Goal: Task Accomplishment & Management: Manage account settings

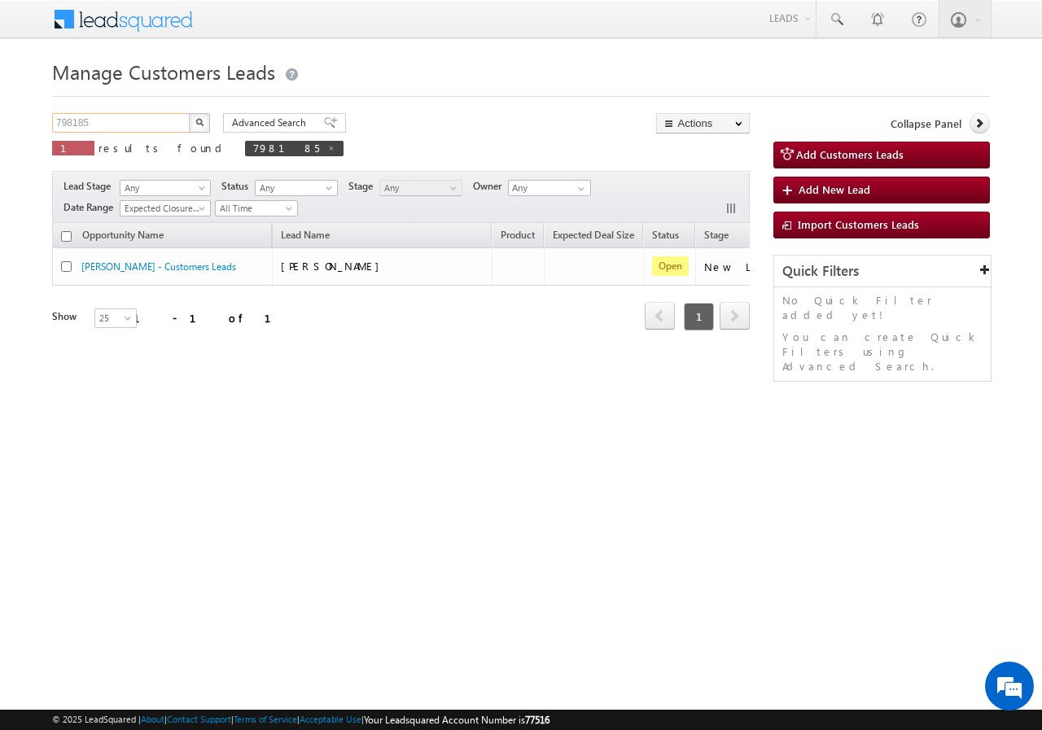
click at [141, 120] on input "798185" at bounding box center [121, 123] width 139 height 20
paste input "8979"
type input "789795"
click at [190, 122] on button "button" at bounding box center [199, 123] width 21 height 20
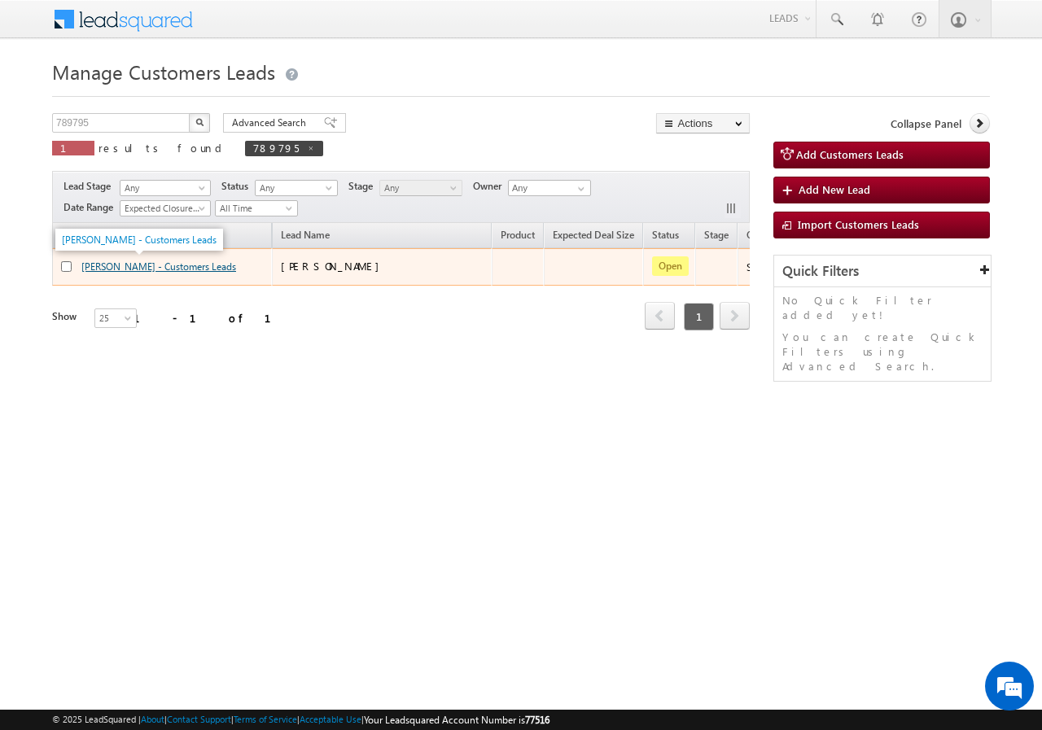
click at [104, 266] on link "[PERSON_NAME] - Customers Leads" at bounding box center [158, 266] width 155 height 12
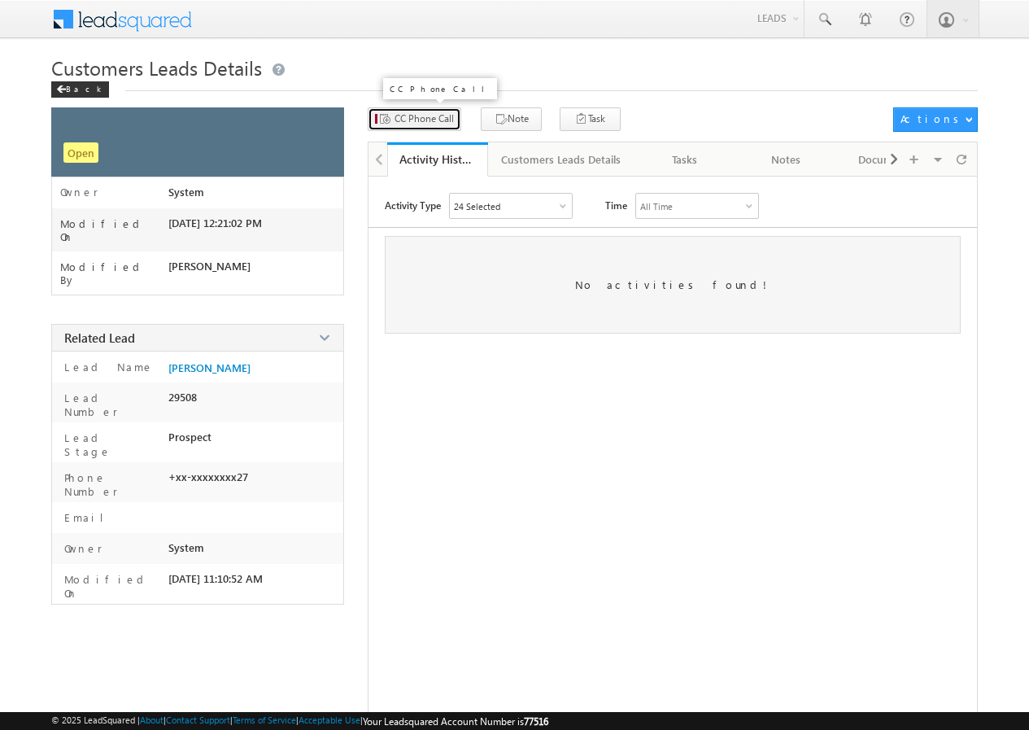
click at [411, 120] on span "CC Phone Call" at bounding box center [424, 118] width 59 height 15
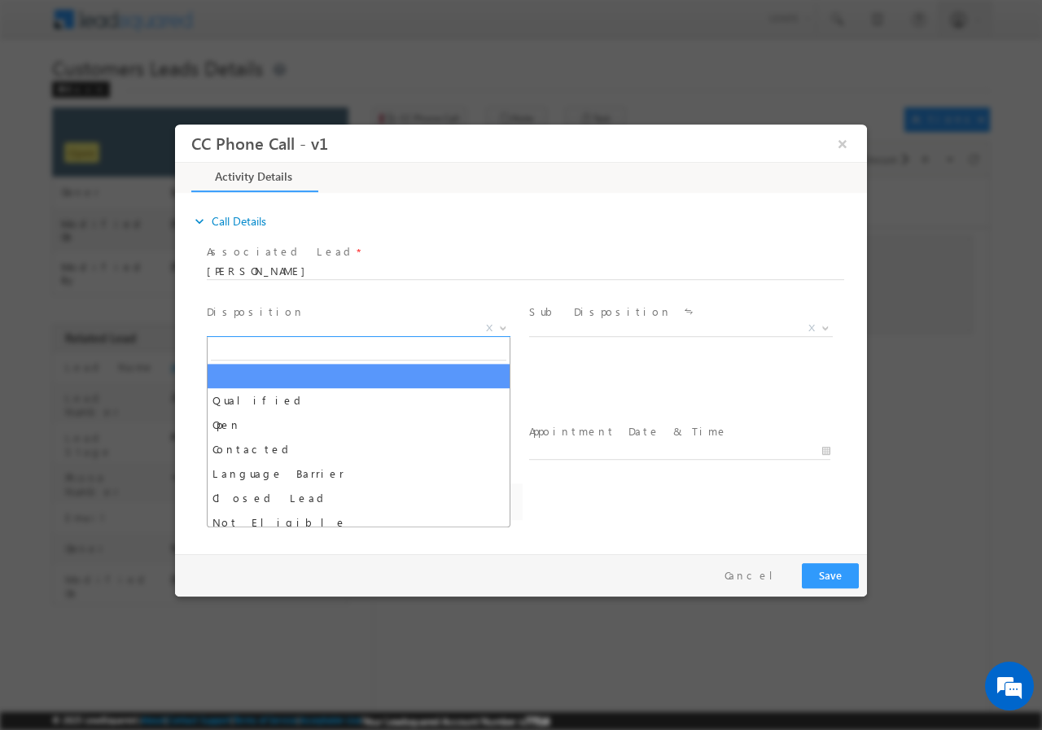
click at [269, 327] on span "X" at bounding box center [359, 328] width 304 height 16
select select "akshay.gulhane@sgrlimited.in"
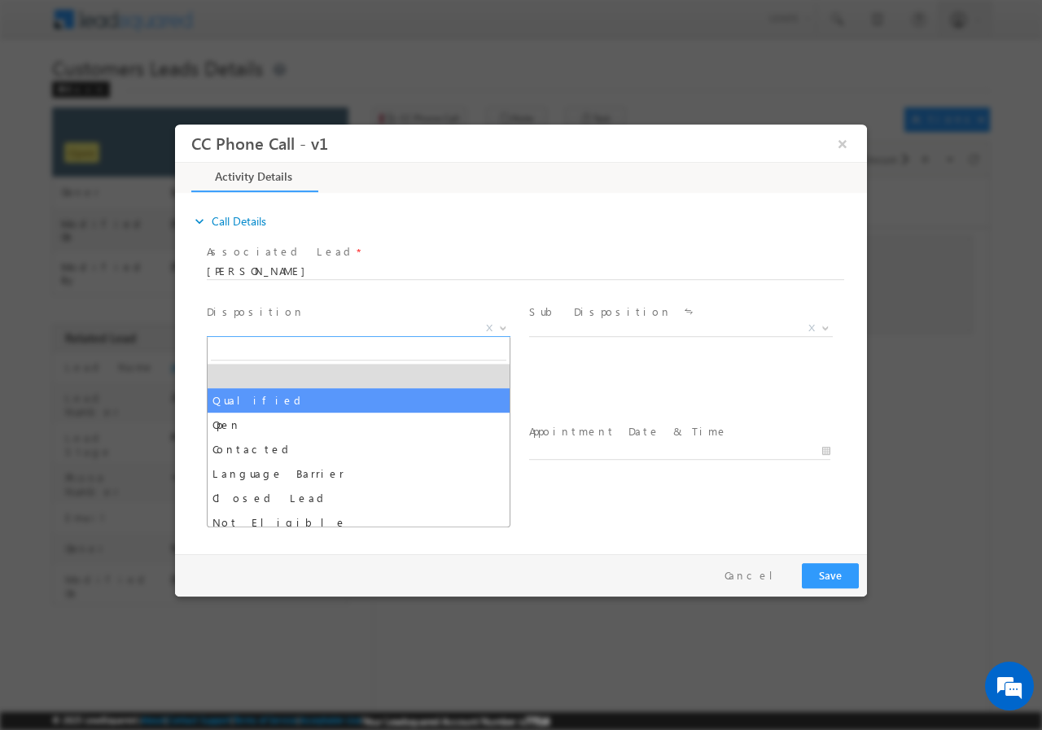
select select "Qualified"
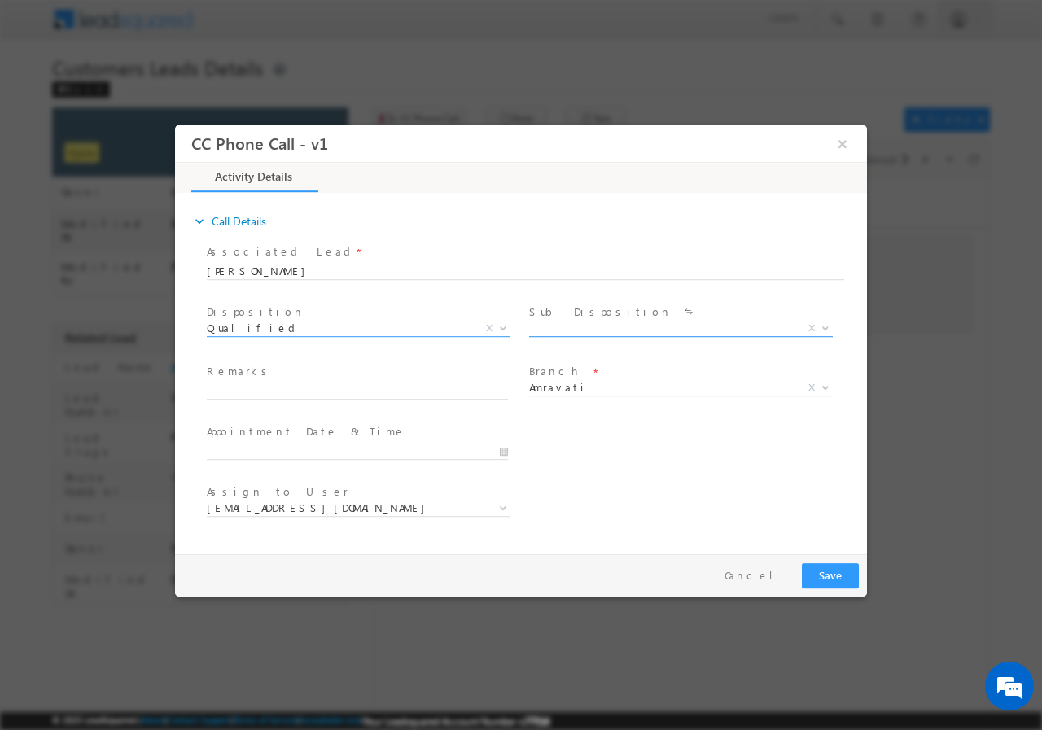
click at [563, 332] on span "X" at bounding box center [681, 328] width 304 height 16
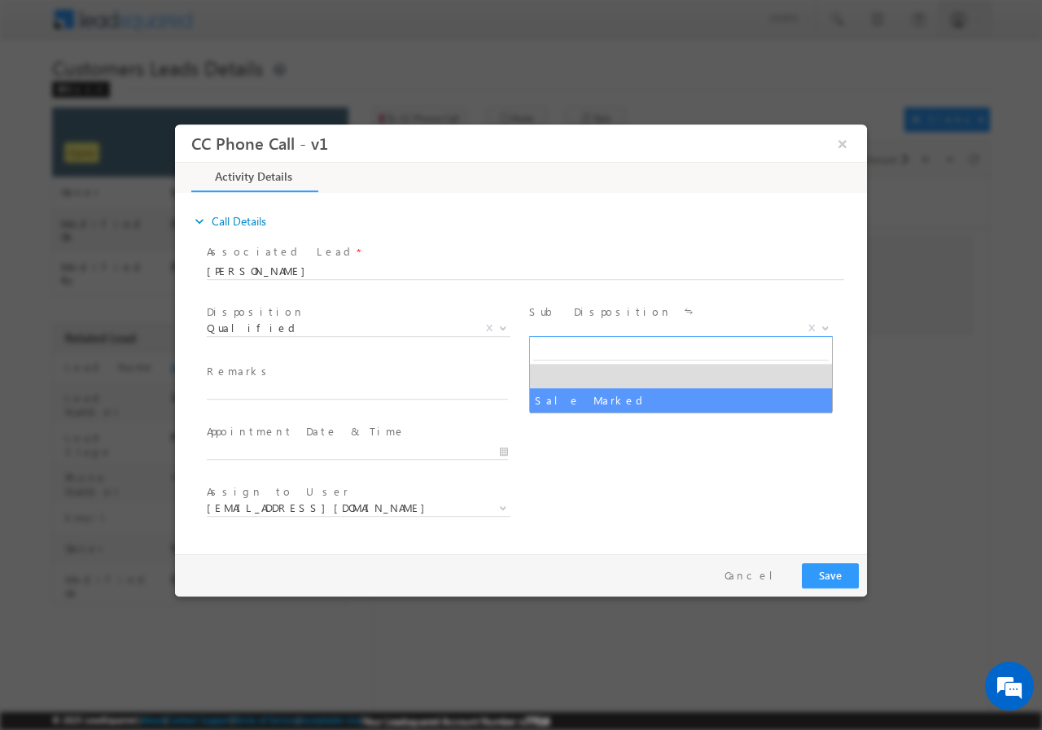
select select "Sale Marked"
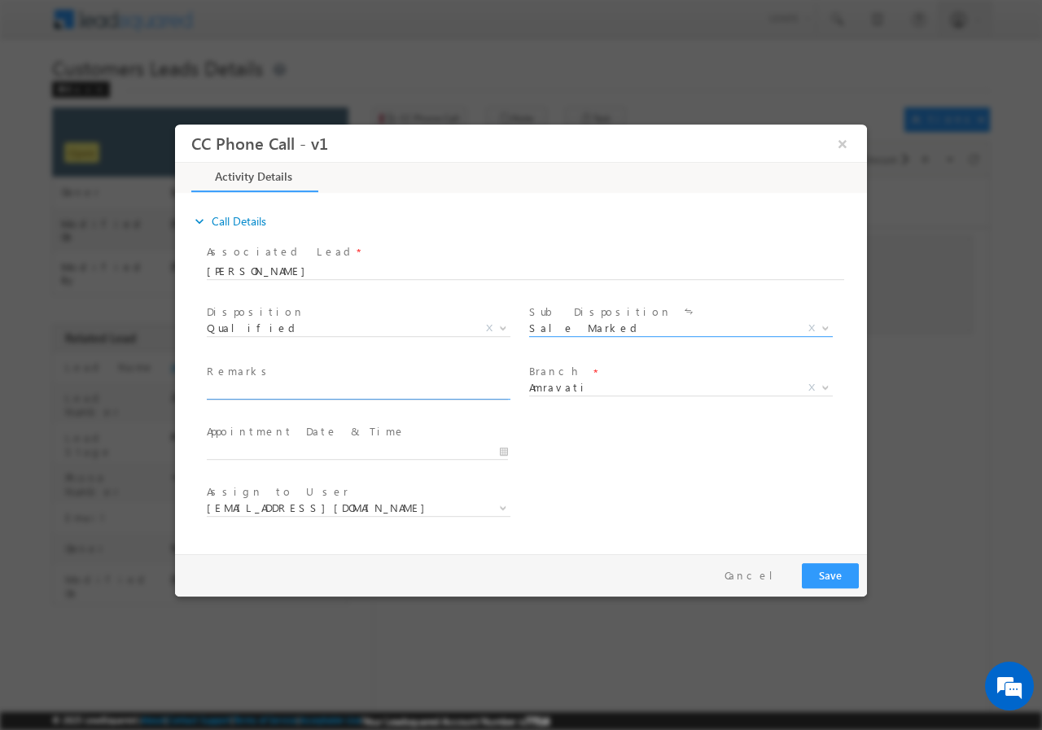
click at [325, 395] on input "text" at bounding box center [357, 390] width 301 height 16
paste input "789795//VB_Interested//Santosh Dinkarrao Nagpure//9763729127// BT+TOPUP// loan …"
type input "789795//VB_Interested//Santosh Dinkarrao Nagpure//9763729127// BT+TOPUP// loan …"
click at [504, 449] on input "09/01/2025 12:09 PM" at bounding box center [357, 451] width 301 height 16
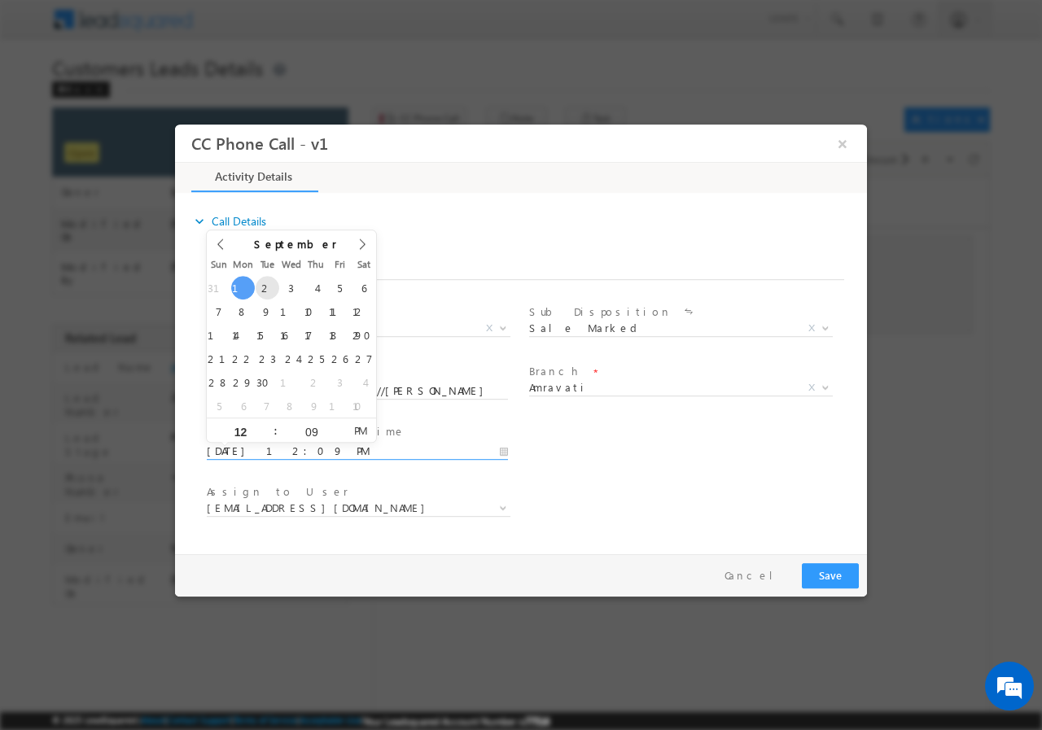
type input "09/02/2025 12:09 PM"
click at [313, 430] on input "09" at bounding box center [311, 431] width 68 height 11
type input "00"
type input "09/02/2025 12:00 PM"
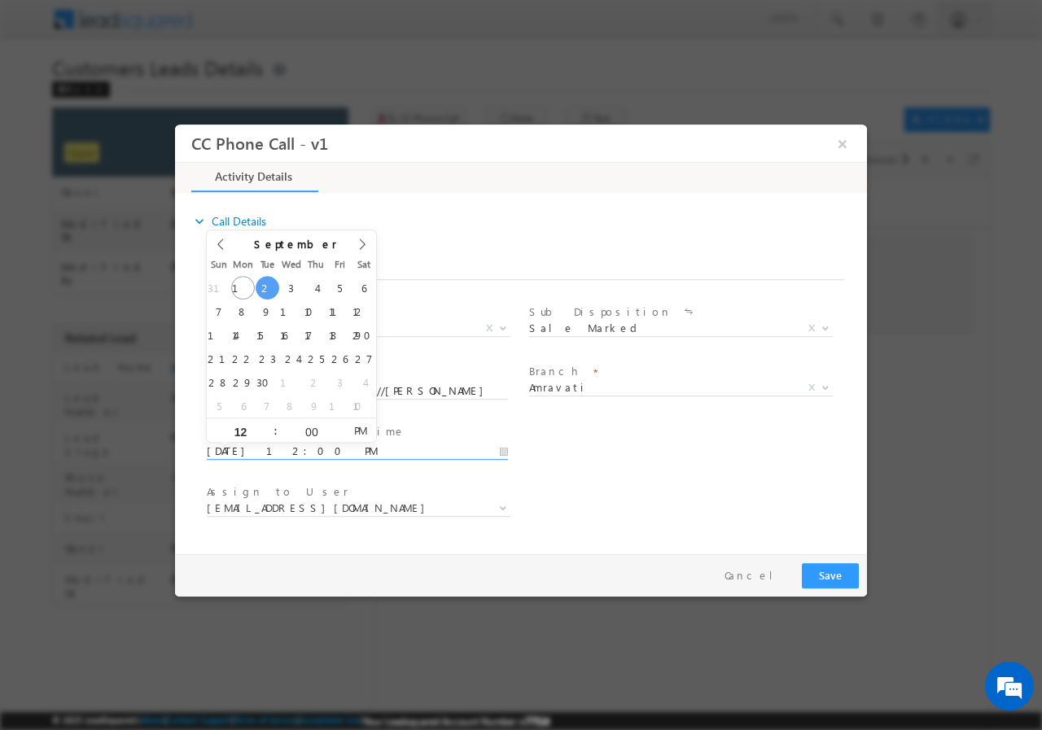
click at [623, 458] on div "User Branch * Appointment Date & Time * 09/02/2025 12:00 PM" at bounding box center [534, 449] width 663 height 60
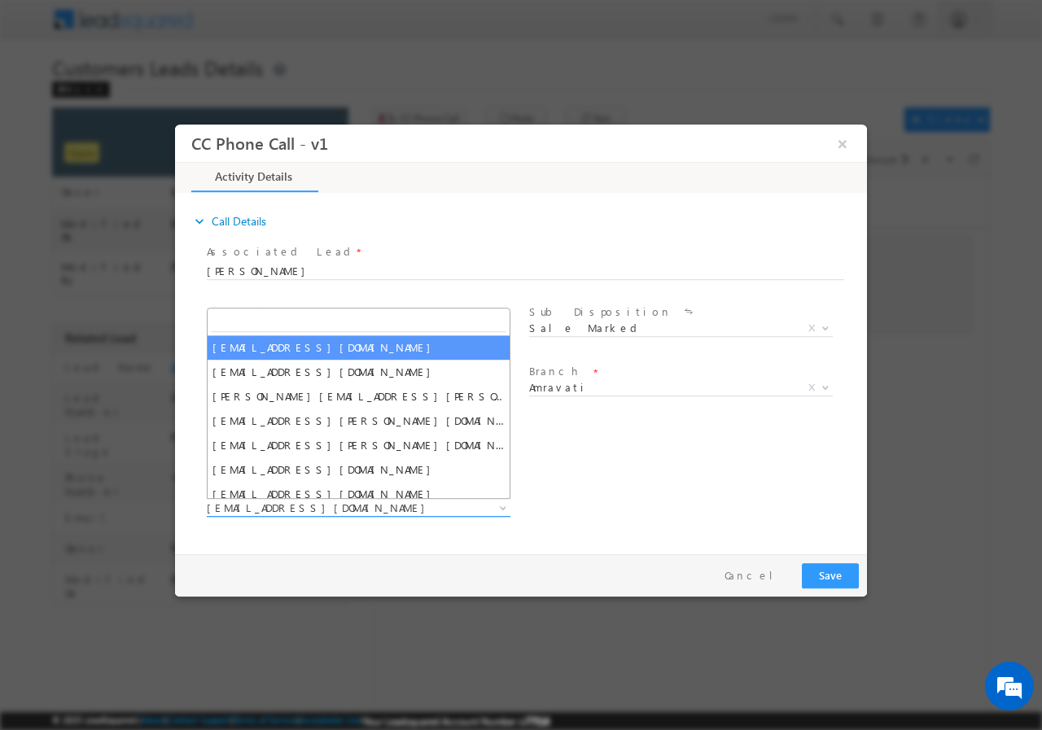
click at [377, 509] on span "akshay.gulhane@sgrlimited.in" at bounding box center [339, 507] width 264 height 15
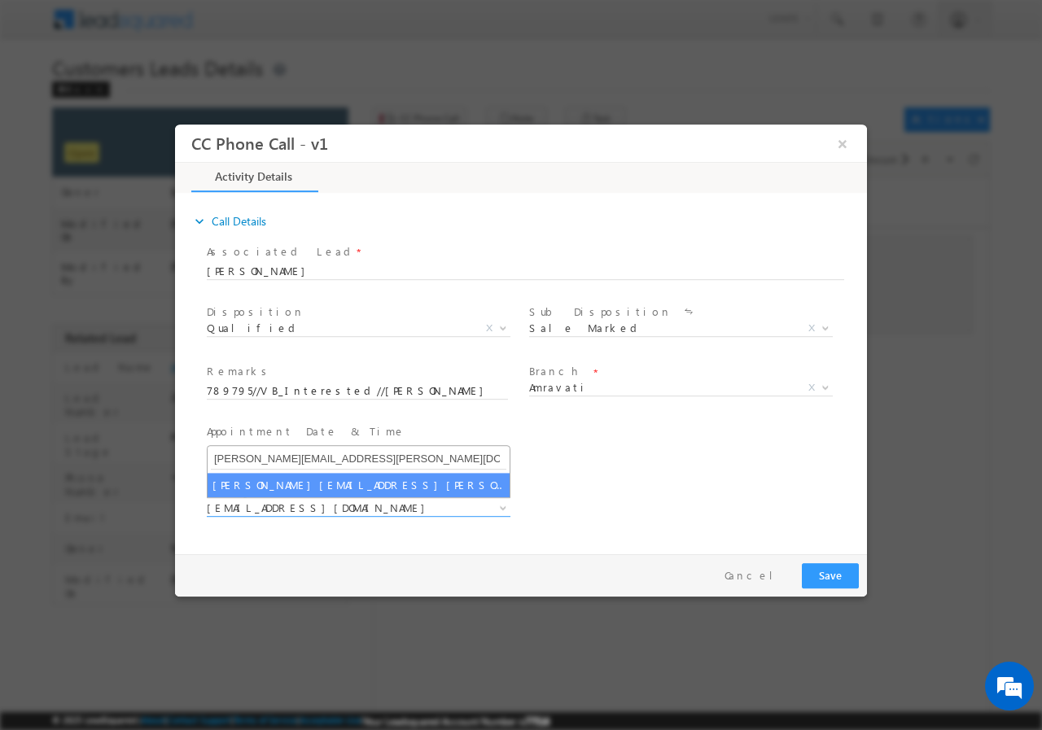
type input "vaibhav.dhanke@sgrlimited.in"
select select "vaibhav.dhanke@sgrlimited.in"
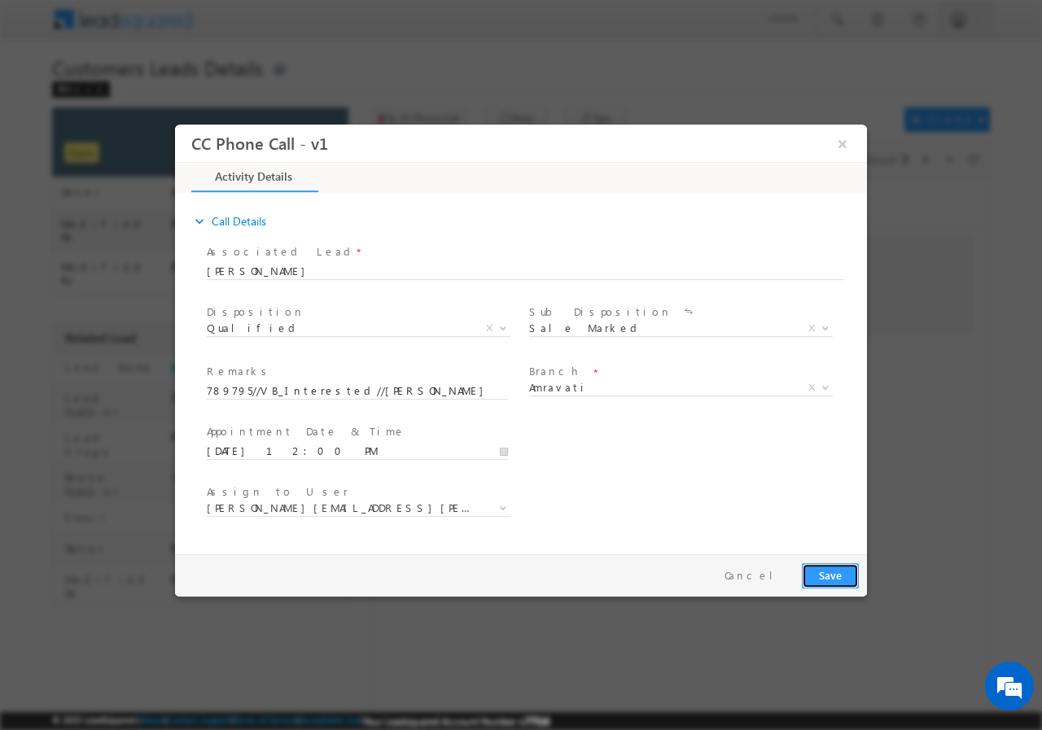
click at [828, 580] on button "Save" at bounding box center [829, 574] width 57 height 25
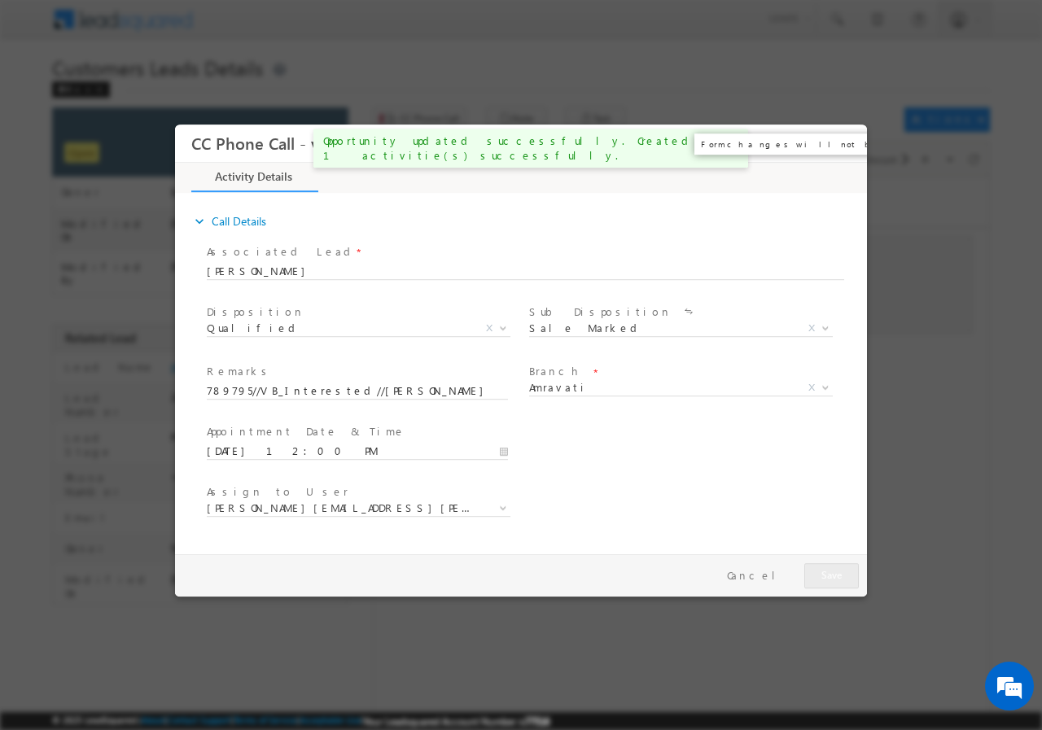
click at [846, 142] on button "×" at bounding box center [842, 143] width 28 height 30
